Goal: Transaction & Acquisition: Download file/media

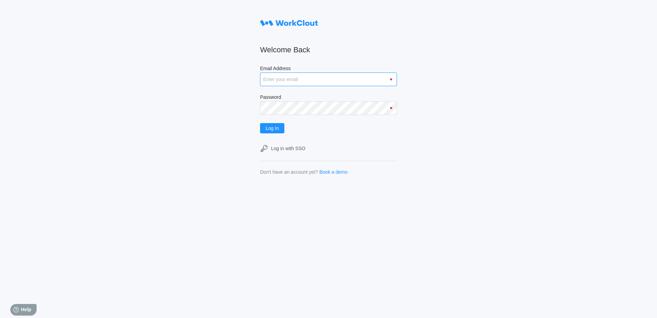
click at [289, 86] on input "Email Address" at bounding box center [328, 80] width 137 height 14
type input "[EMAIL_ADDRESS][DOMAIN_NAME]"
click at [260, 123] on button "Log In" at bounding box center [272, 128] width 24 height 10
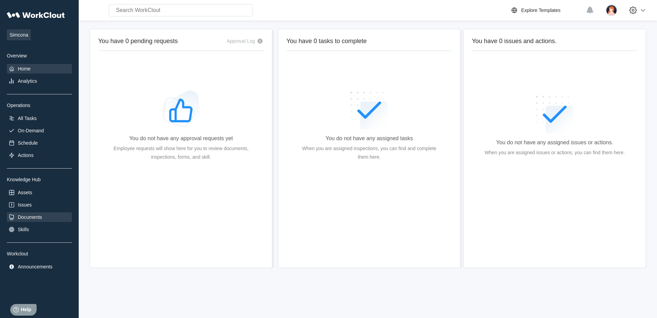
click at [36, 216] on div "Documents" at bounding box center [30, 217] width 24 height 5
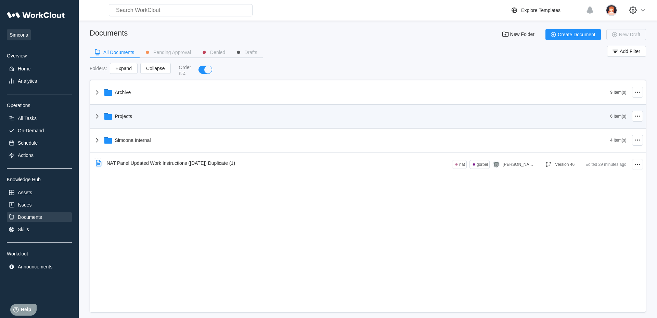
click at [181, 117] on div "Projects" at bounding box center [351, 116] width 517 height 18
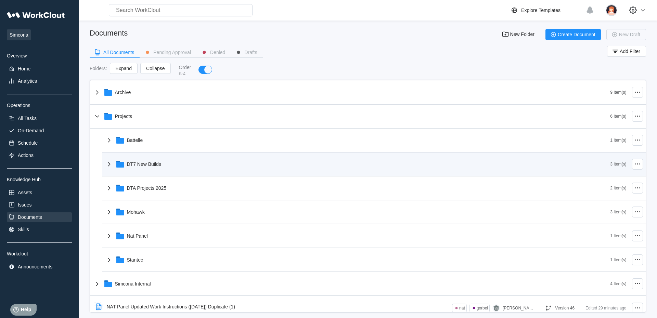
click at [152, 155] on div "DT7 New Builds 3 Item(s)" at bounding box center [373, 165] width 543 height 24
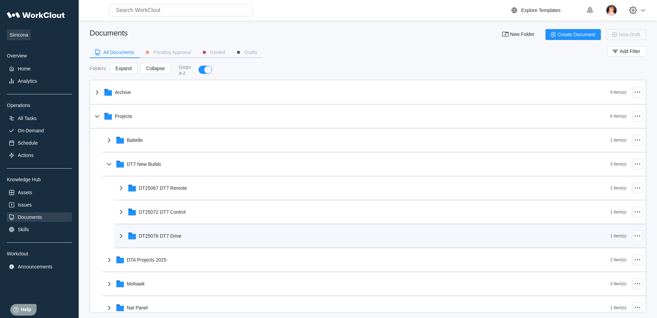
click at [168, 231] on div "DT25076 DT7 Drive" at bounding box center [363, 236] width 493 height 18
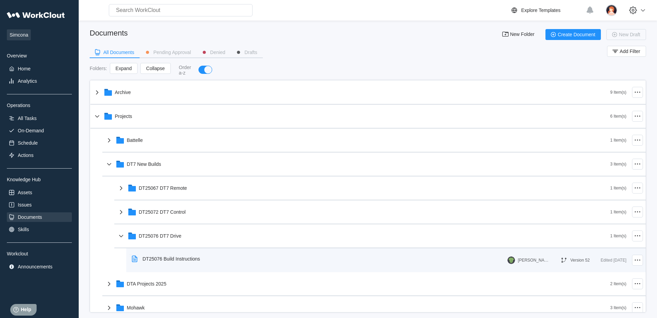
click at [177, 266] on div "DT25076 Build Instructions" at bounding box center [167, 259] width 77 height 16
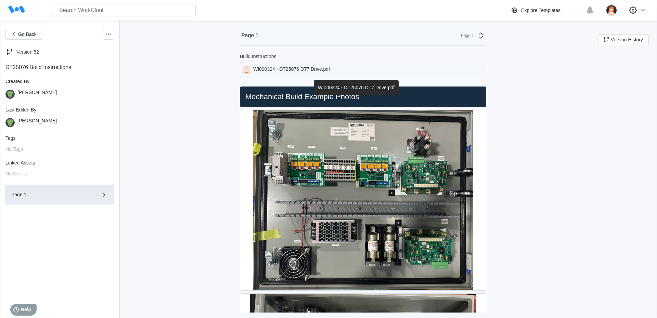
click at [296, 66] on div "WI000324 - DT25076 DT7 Drive.pdf" at bounding box center [363, 70] width 246 height 16
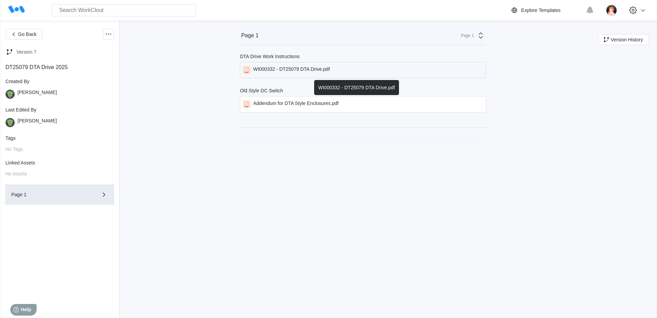
click at [282, 70] on div "WI000332 - DT25079 DTA Drive.pdf" at bounding box center [291, 70] width 77 height 8
